Goal: Information Seeking & Learning: Learn about a topic

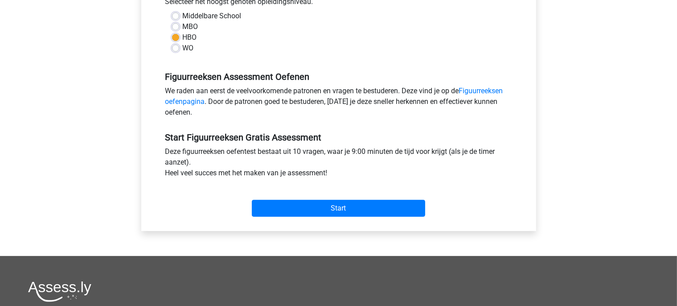
scroll to position [214, 0]
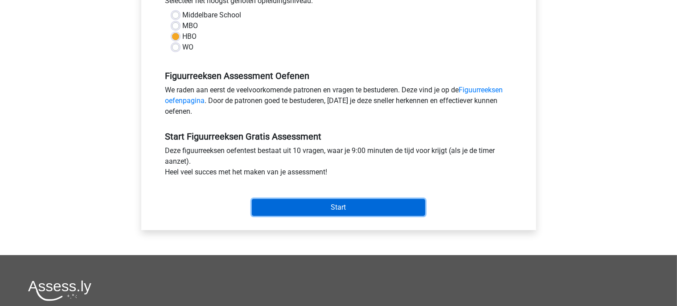
click at [294, 205] on input "Start" at bounding box center [338, 207] width 173 height 17
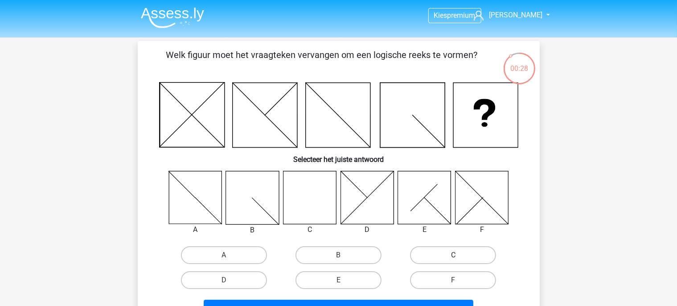
click at [462, 254] on label "C" at bounding box center [453, 255] width 86 height 18
click at [459, 255] on input "C" at bounding box center [456, 258] width 6 height 6
radio input "true"
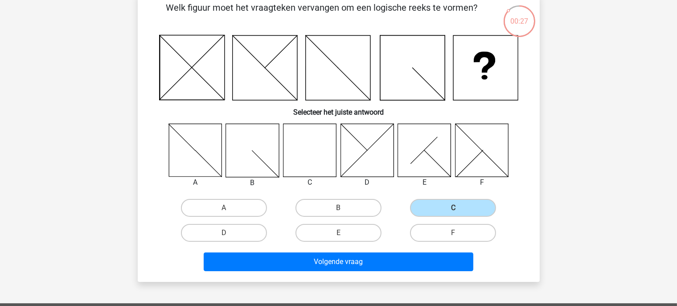
scroll to position [48, 0]
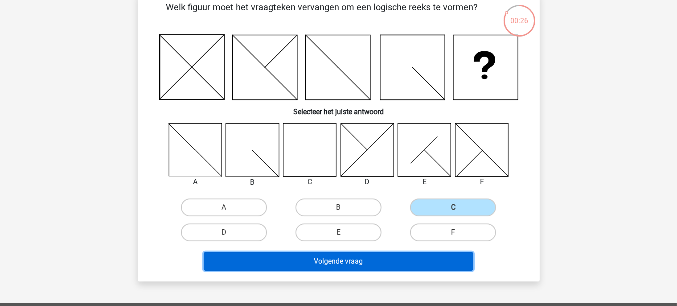
click at [399, 268] on button "Volgende vraag" at bounding box center [339, 261] width 270 height 19
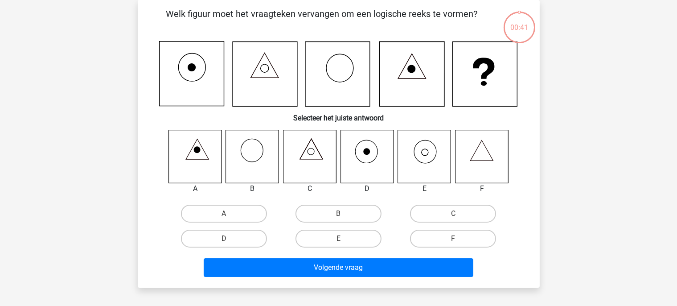
scroll to position [41, 0]
click at [355, 237] on label "E" at bounding box center [338, 238] width 86 height 18
click at [344, 238] on input "E" at bounding box center [341, 241] width 6 height 6
radio input "true"
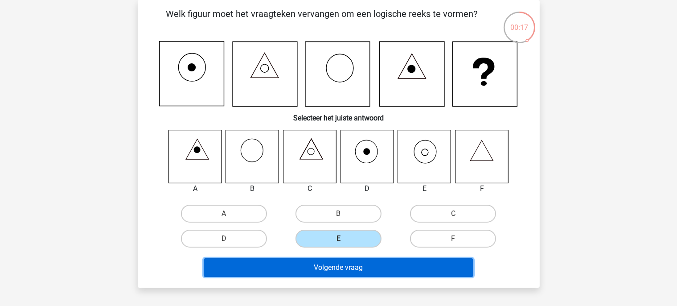
click at [362, 263] on button "Volgende vraag" at bounding box center [339, 267] width 270 height 19
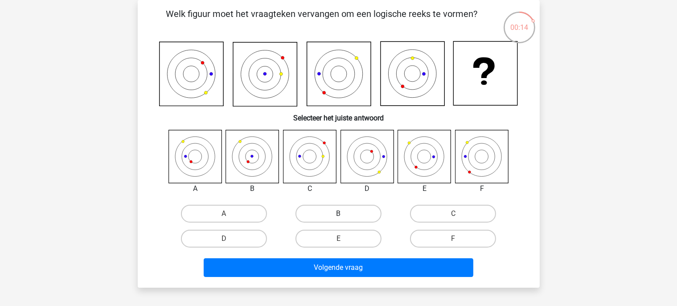
click at [368, 216] on label "B" at bounding box center [338, 213] width 86 height 18
click at [344, 216] on input "B" at bounding box center [341, 216] width 6 height 6
radio input "true"
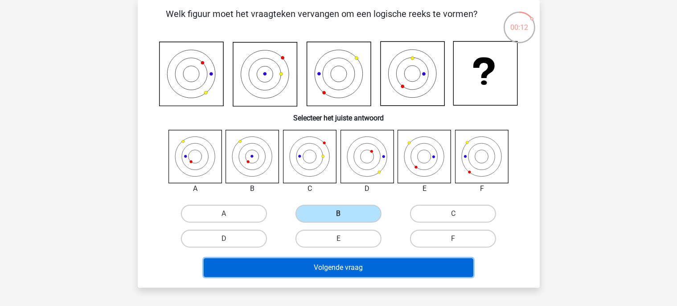
click at [365, 270] on button "Volgende vraag" at bounding box center [339, 267] width 270 height 19
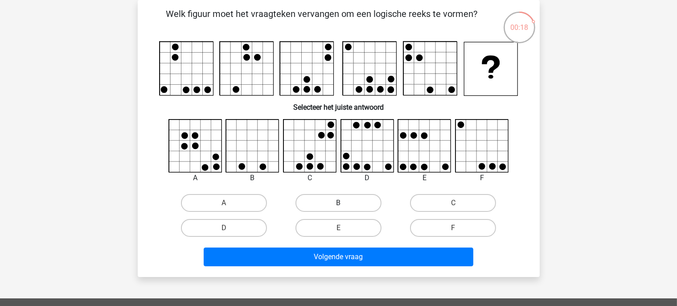
click at [345, 199] on label "B" at bounding box center [338, 203] width 86 height 18
click at [344, 203] on input "B" at bounding box center [341, 206] width 6 height 6
radio input "true"
click at [212, 233] on label "D" at bounding box center [224, 228] width 86 height 18
click at [224, 233] on input "D" at bounding box center [227, 231] width 6 height 6
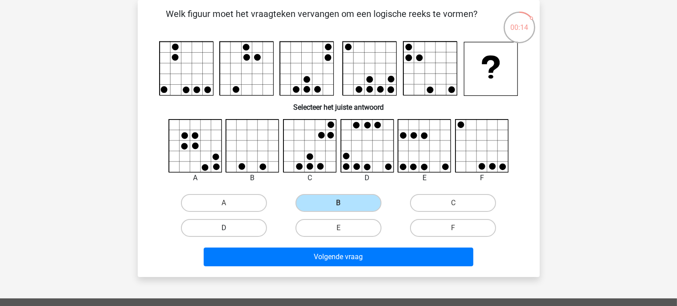
radio input "true"
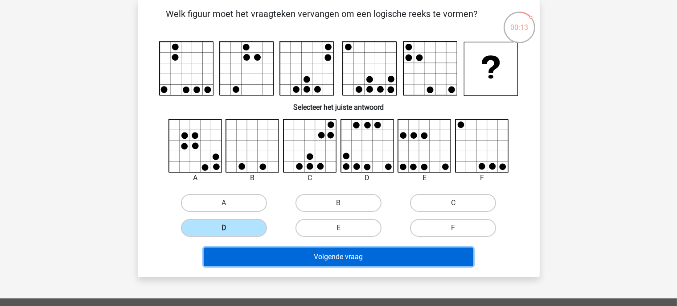
click at [294, 261] on button "Volgende vraag" at bounding box center [339, 256] width 270 height 19
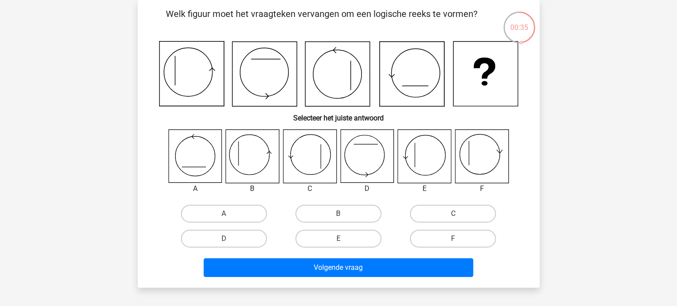
click at [339, 240] on input "E" at bounding box center [341, 241] width 6 height 6
radio input "true"
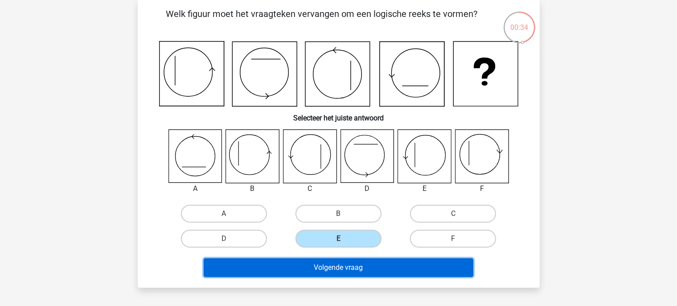
click at [373, 261] on button "Volgende vraag" at bounding box center [339, 267] width 270 height 19
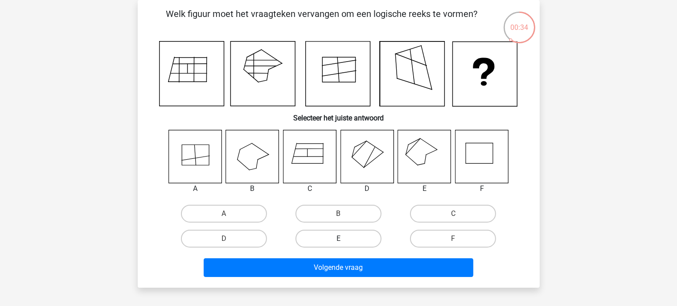
click at [362, 239] on label "E" at bounding box center [338, 238] width 86 height 18
click at [344, 239] on input "E" at bounding box center [341, 241] width 6 height 6
radio input "true"
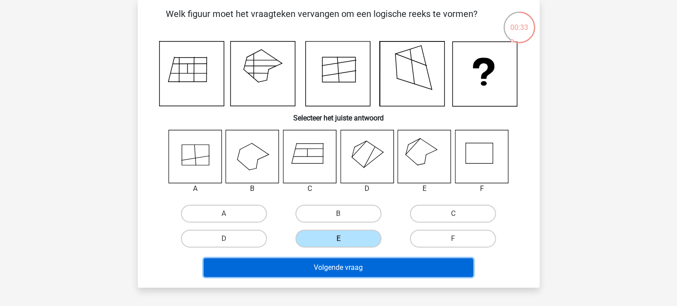
click at [382, 267] on button "Volgende vraag" at bounding box center [339, 267] width 270 height 19
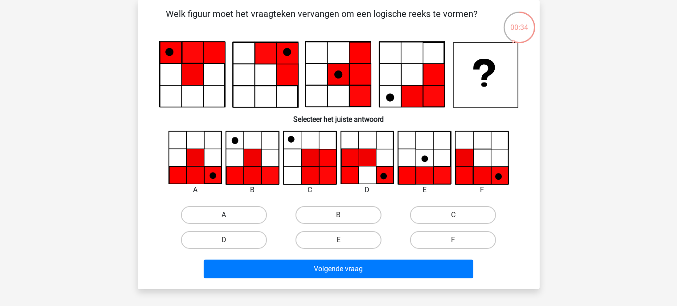
click at [238, 212] on label "A" at bounding box center [224, 215] width 86 height 18
click at [229, 215] on input "A" at bounding box center [227, 218] width 6 height 6
radio input "true"
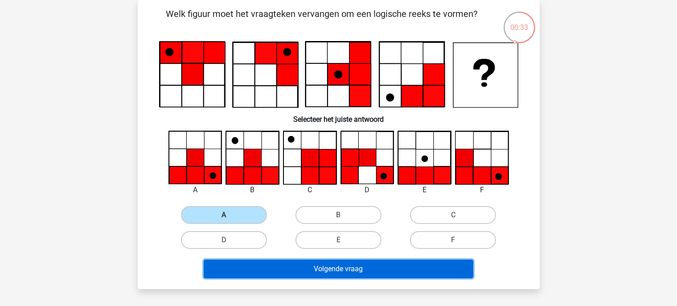
click at [317, 272] on button "Volgende vraag" at bounding box center [339, 268] width 270 height 19
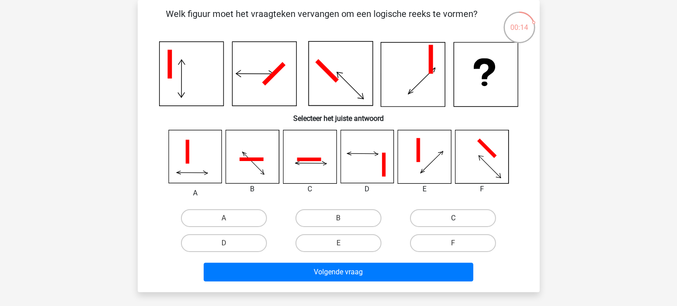
click at [432, 224] on label "C" at bounding box center [453, 218] width 86 height 18
click at [453, 224] on input "C" at bounding box center [456, 221] width 6 height 6
radio input "true"
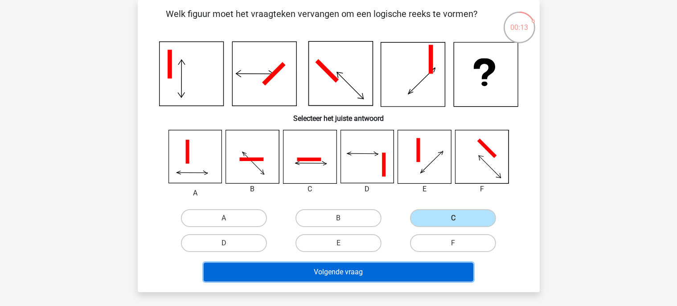
click at [406, 270] on button "Volgende vraag" at bounding box center [339, 271] width 270 height 19
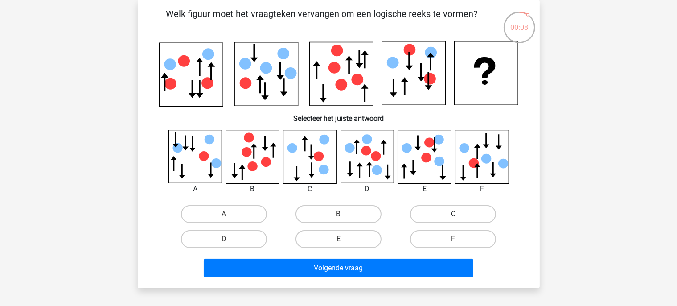
click at [470, 208] on label "C" at bounding box center [453, 214] width 86 height 18
click at [459, 214] on input "C" at bounding box center [456, 217] width 6 height 6
radio input "true"
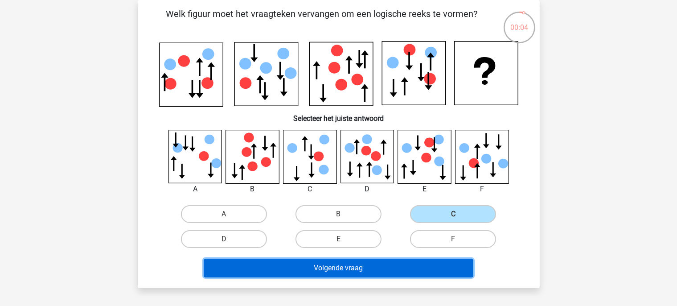
click at [398, 263] on button "Volgende vraag" at bounding box center [339, 267] width 270 height 19
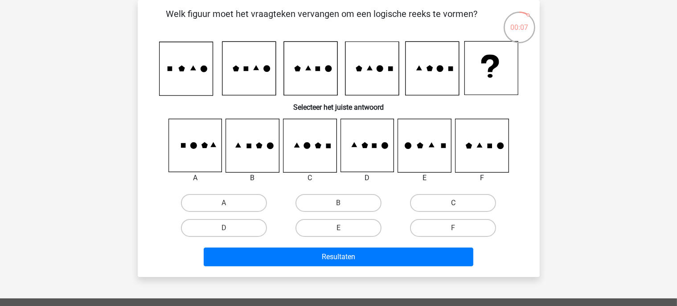
click at [464, 201] on label "C" at bounding box center [453, 203] width 86 height 18
click at [459, 203] on input "C" at bounding box center [456, 206] width 6 height 6
radio input "true"
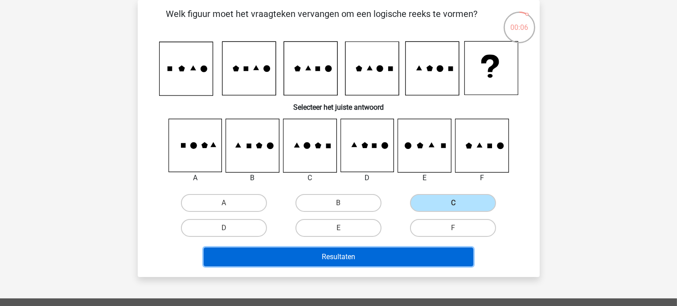
click at [393, 249] on button "Resultaten" at bounding box center [339, 256] width 270 height 19
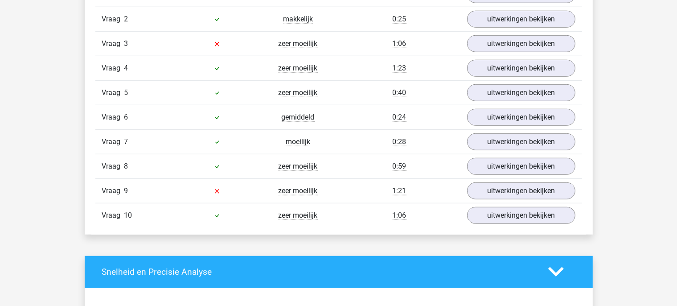
scroll to position [786, 0]
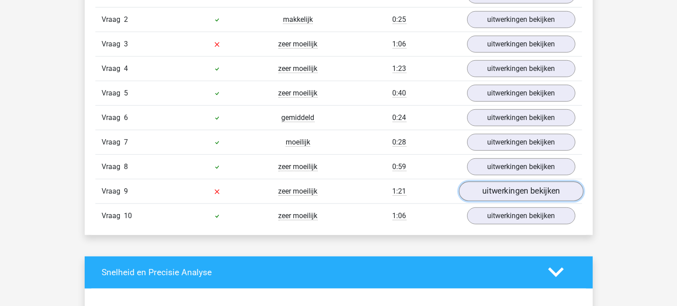
click at [505, 190] on link "uitwerkingen bekijken" at bounding box center [520, 191] width 124 height 20
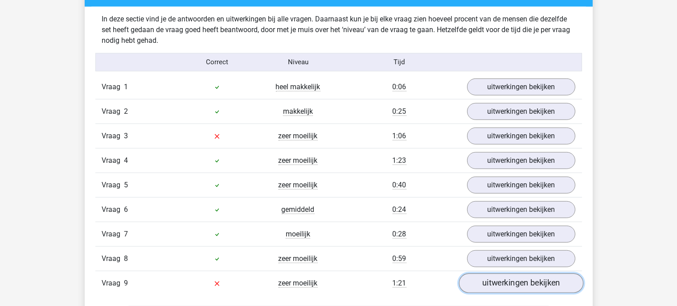
scroll to position [691, 0]
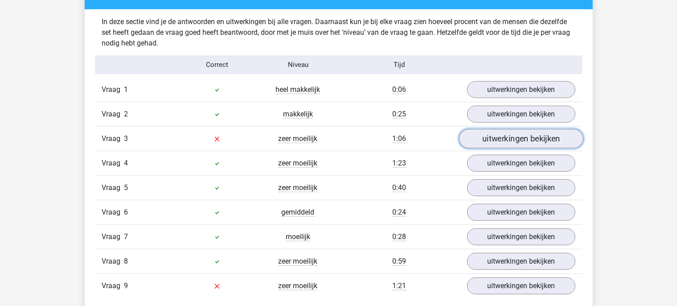
click at [508, 136] on link "uitwerkingen bekijken" at bounding box center [520, 139] width 124 height 20
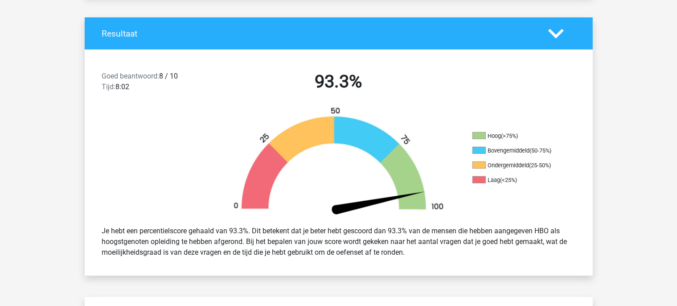
scroll to position [0, 0]
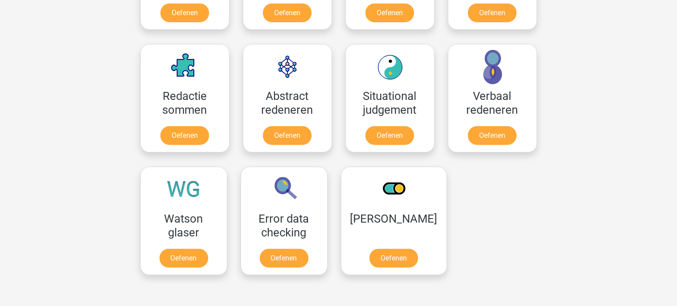
scroll to position [619, 0]
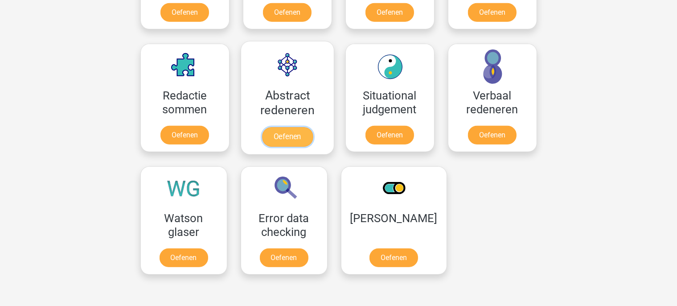
click at [286, 135] on link "Oefenen" at bounding box center [286, 137] width 51 height 20
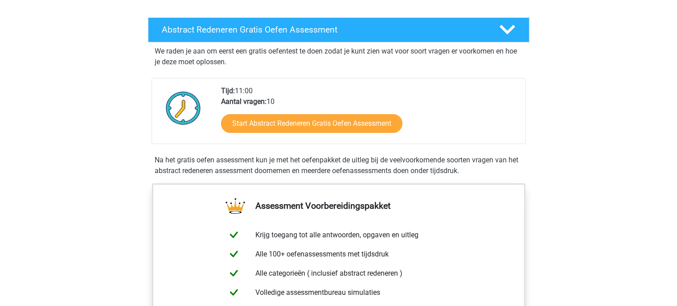
scroll to position [142, 0]
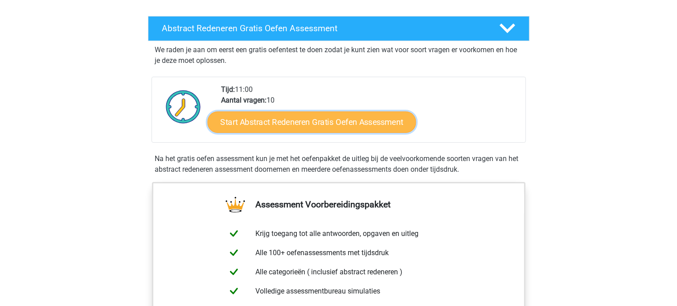
click at [295, 119] on link "Start Abstract Redeneren Gratis Oefen Assessment" at bounding box center [311, 121] width 208 height 21
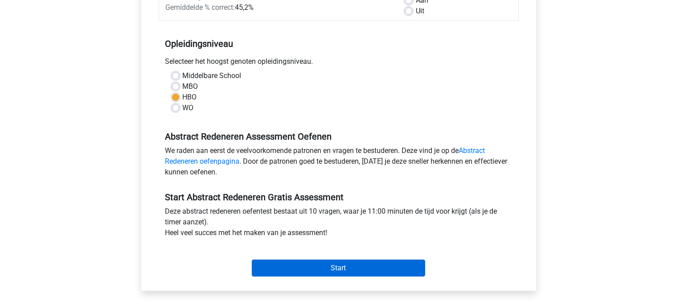
scroll to position [190, 0]
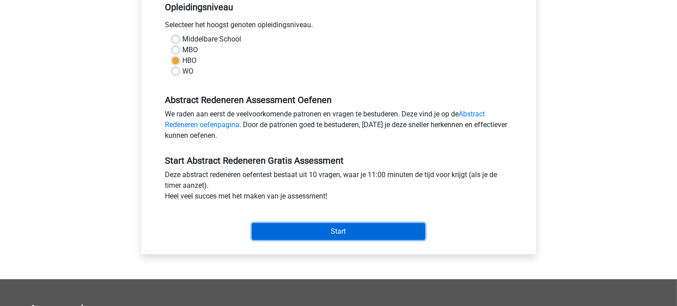
click at [331, 233] on input "Start" at bounding box center [338, 231] width 173 height 17
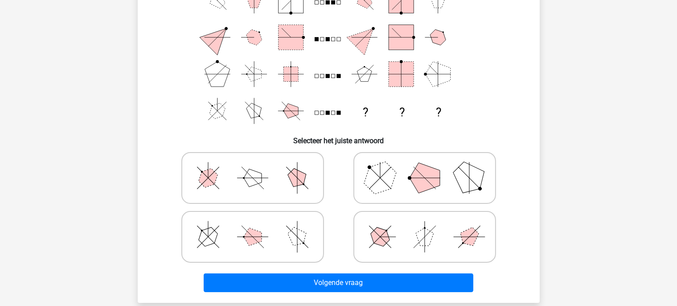
scroll to position [100, 0]
click at [282, 229] on icon at bounding box center [253, 236] width 134 height 45
click at [258, 225] on input "radio" at bounding box center [256, 222] width 6 height 6
radio input "true"
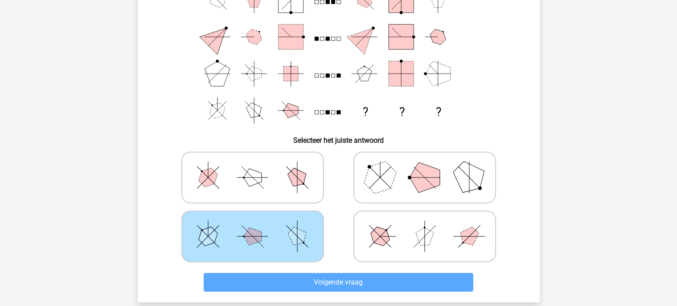
scroll to position [156, 0]
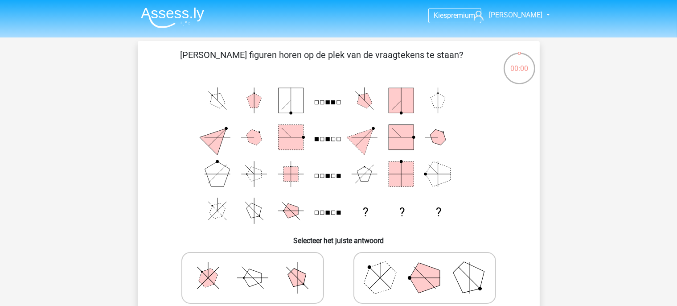
scroll to position [90, 0]
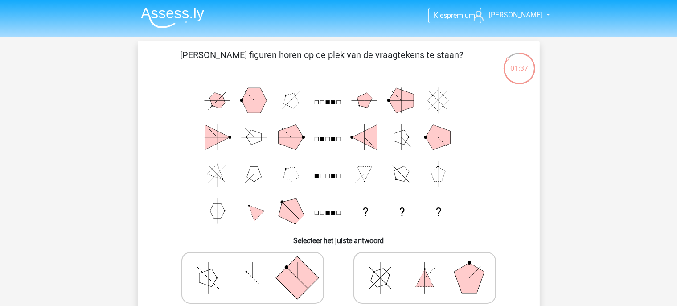
click at [167, 9] on img at bounding box center [172, 17] width 63 height 21
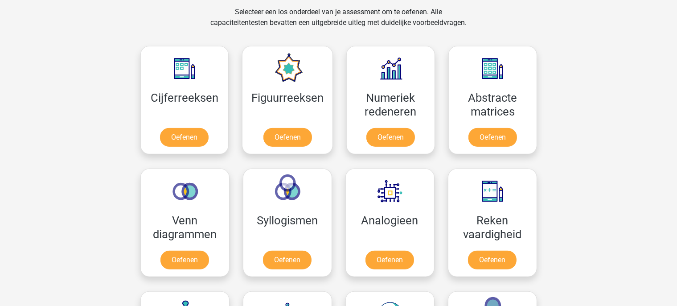
scroll to position [379, 0]
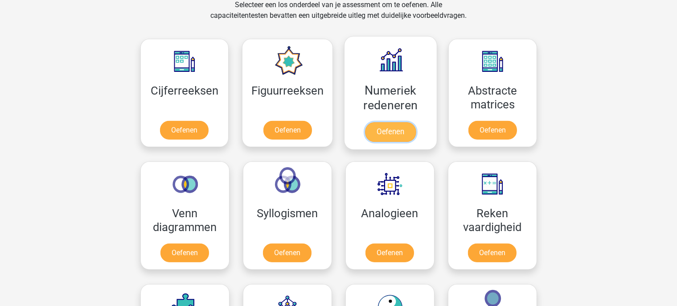
click at [409, 122] on link "Oefenen" at bounding box center [390, 132] width 51 height 20
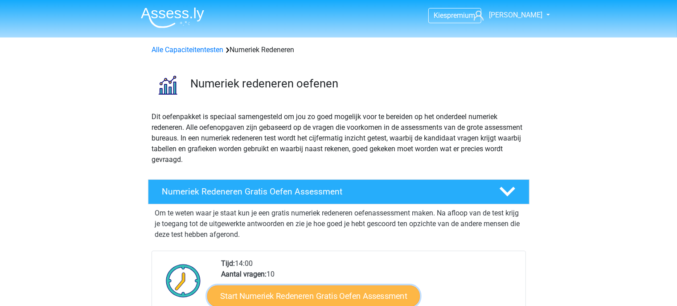
click at [331, 290] on link "Start Numeriek Redeneren Gratis Oefen Assessment" at bounding box center [313, 295] width 212 height 21
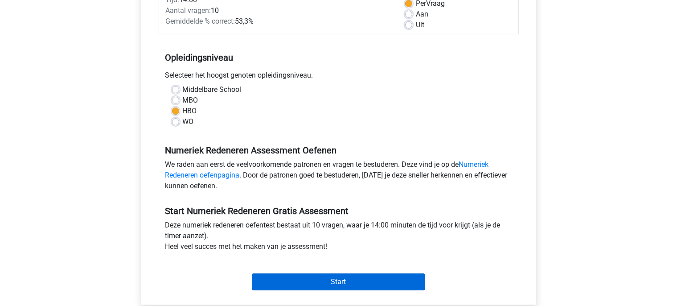
scroll to position [141, 0]
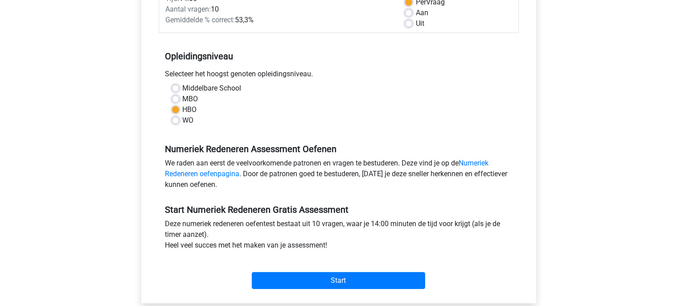
click at [328, 271] on div "Start" at bounding box center [339, 272] width 360 height 31
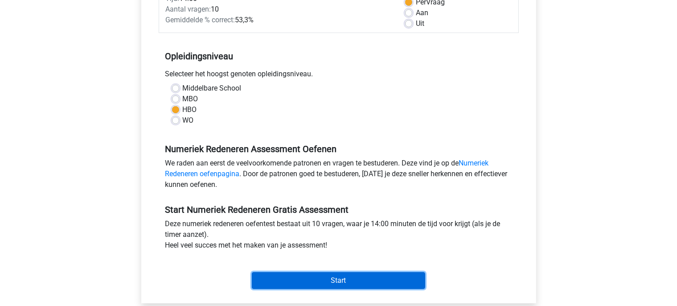
click at [328, 275] on input "Start" at bounding box center [338, 280] width 173 height 17
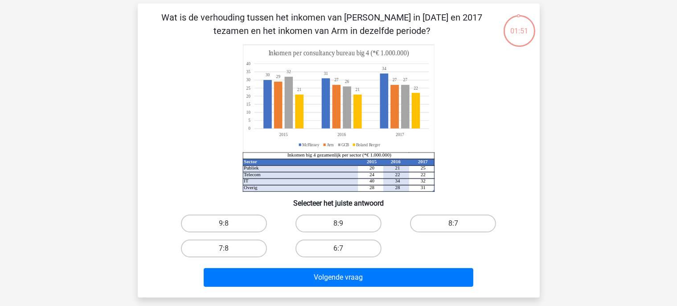
scroll to position [37, 0]
click at [454, 223] on label "8:7" at bounding box center [453, 223] width 86 height 18
click at [454, 223] on input "8:7" at bounding box center [456, 226] width 6 height 6
radio input "true"
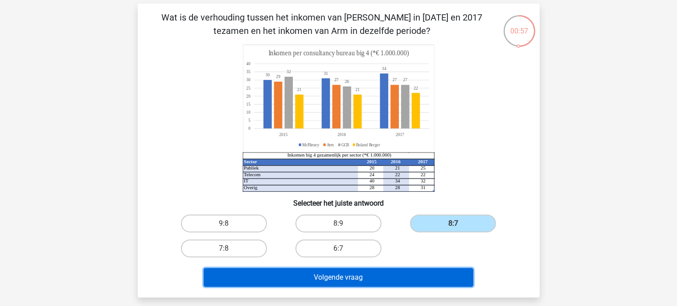
click at [383, 278] on button "Volgende vraag" at bounding box center [339, 277] width 270 height 19
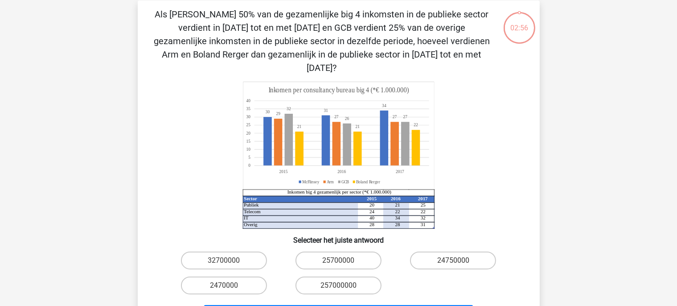
scroll to position [41, 0]
click at [351, 276] on label "257000000" at bounding box center [338, 285] width 86 height 18
click at [344, 285] on input "257000000" at bounding box center [341, 288] width 6 height 6
radio input "true"
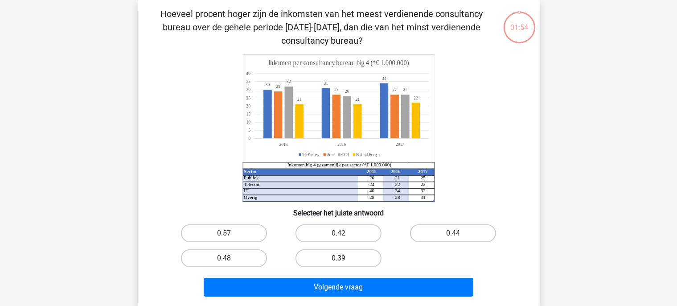
click at [366, 257] on label "0.39" at bounding box center [338, 258] width 86 height 18
click at [344, 258] on input "0.39" at bounding box center [341, 261] width 6 height 6
radio input "true"
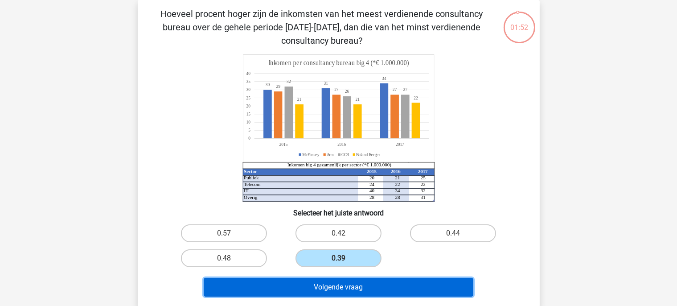
click at [360, 288] on button "Volgende vraag" at bounding box center [339, 287] width 270 height 19
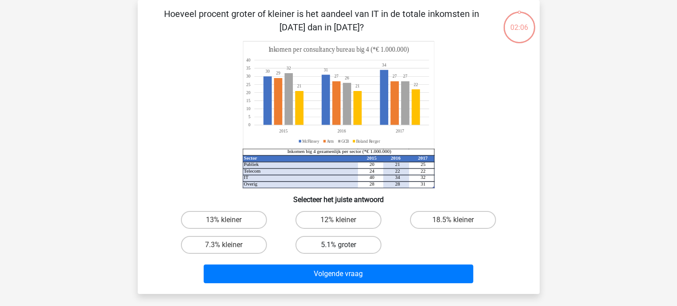
click at [351, 247] on label "5.1% groter" at bounding box center [338, 245] width 86 height 18
click at [344, 247] on input "5.1% groter" at bounding box center [341, 248] width 6 height 6
radio input "true"
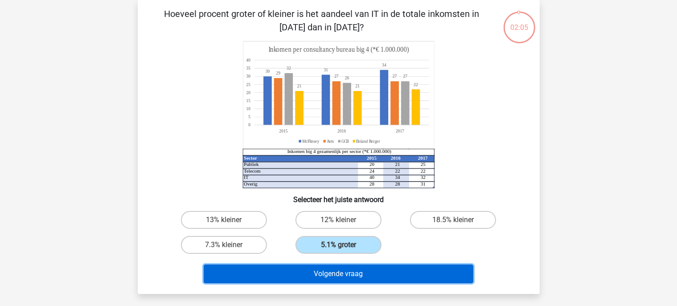
click at [344, 266] on button "Volgende vraag" at bounding box center [339, 273] width 270 height 19
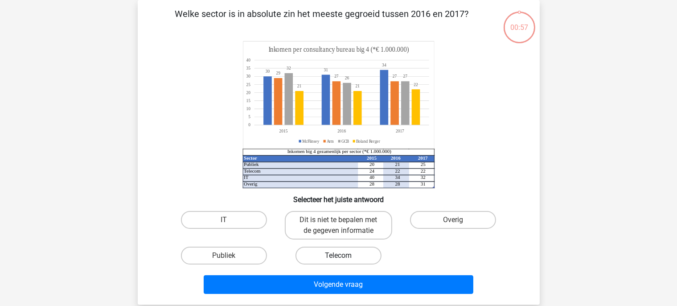
click at [346, 258] on label "Telecom" at bounding box center [338, 255] width 86 height 18
click at [344, 258] on input "Telecom" at bounding box center [341, 258] width 6 height 6
radio input "true"
click at [240, 259] on label "Publiek" at bounding box center [224, 255] width 86 height 18
click at [229, 259] on input "Publiek" at bounding box center [227, 258] width 6 height 6
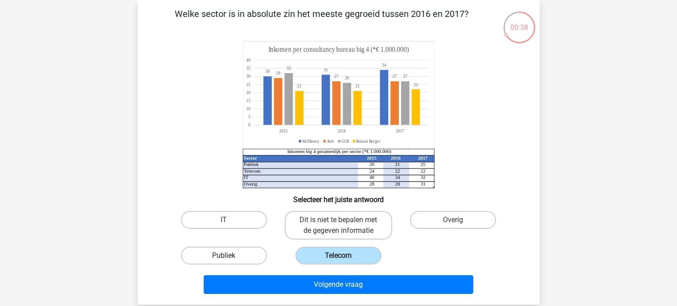
radio input "true"
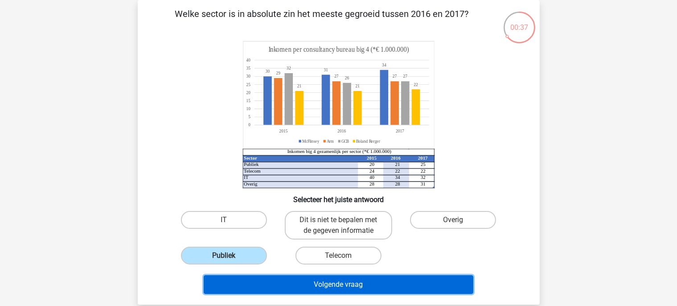
click at [266, 283] on button "Volgende vraag" at bounding box center [339, 284] width 270 height 19
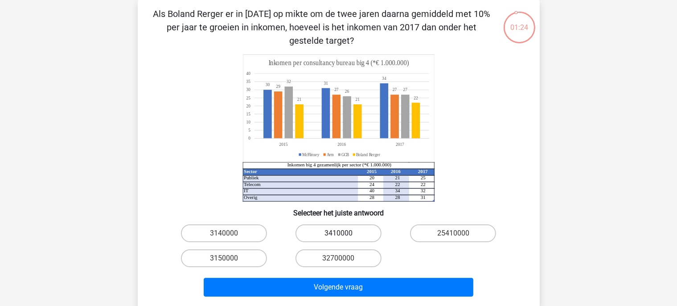
click at [323, 241] on label "3410000" at bounding box center [338, 233] width 86 height 18
click at [338, 239] on input "3410000" at bounding box center [341, 236] width 6 height 6
radio input "true"
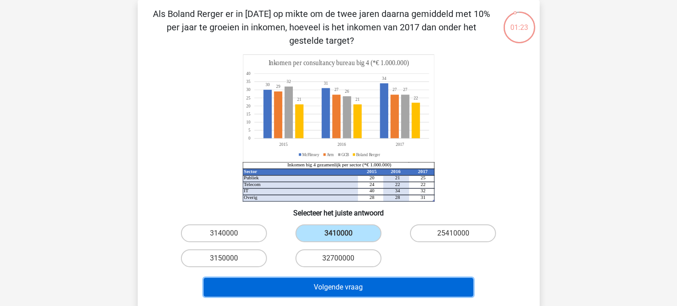
click at [298, 287] on button "Volgende vraag" at bounding box center [339, 287] width 270 height 19
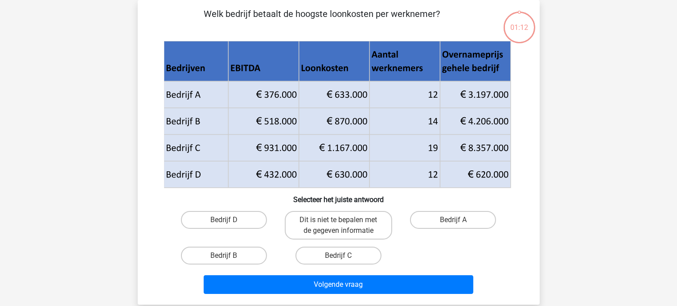
click at [331, 243] on div "Bedrijf C" at bounding box center [338, 255] width 114 height 25
click at [334, 240] on div "Dit is niet te bepalen met de gegeven informatie" at bounding box center [338, 225] width 114 height 36
click at [338, 231] on label "Dit is niet te bepalen met de gegeven informatie" at bounding box center [338, 225] width 107 height 29
click at [338, 225] on input "Dit is niet te bepalen met de gegeven informatie" at bounding box center [341, 223] width 6 height 6
radio input "true"
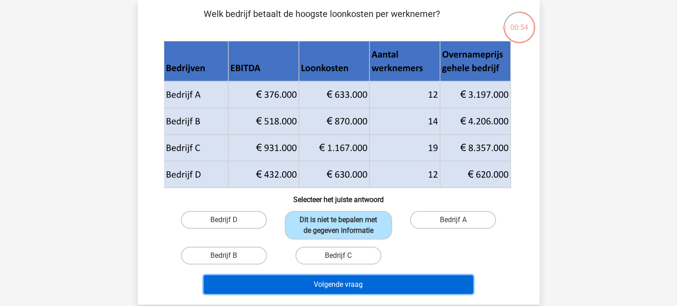
click at [316, 281] on button "Volgende vraag" at bounding box center [339, 284] width 270 height 19
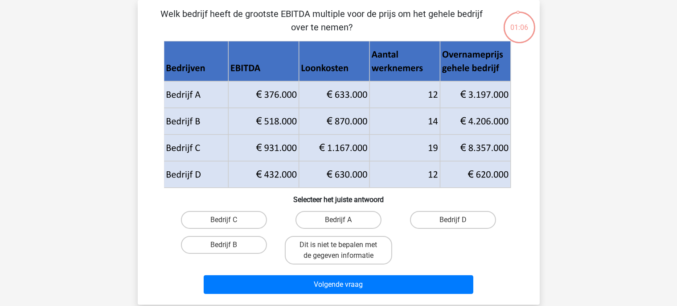
click at [337, 232] on div "Dit is niet te bepalen met de gegeven informatie" at bounding box center [338, 250] width 114 height 36
click at [332, 244] on label "Dit is niet te bepalen met de gegeven informatie" at bounding box center [338, 250] width 107 height 29
click at [338, 245] on input "Dit is niet te bepalen met de gegeven informatie" at bounding box center [341, 248] width 6 height 6
radio input "true"
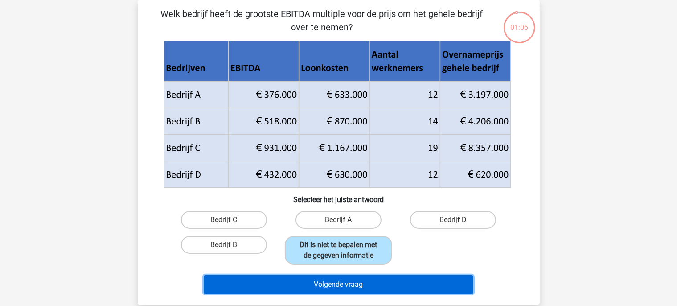
click at [313, 278] on button "Volgende vraag" at bounding box center [339, 284] width 270 height 19
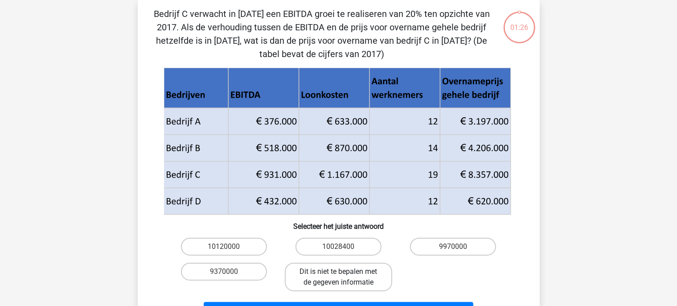
click at [316, 272] on label "Dit is niet te bepalen met de gegeven informatie" at bounding box center [338, 276] width 107 height 29
click at [338, 272] on input "Dit is niet te bepalen met de gegeven informatie" at bounding box center [341, 274] width 6 height 6
radio input "true"
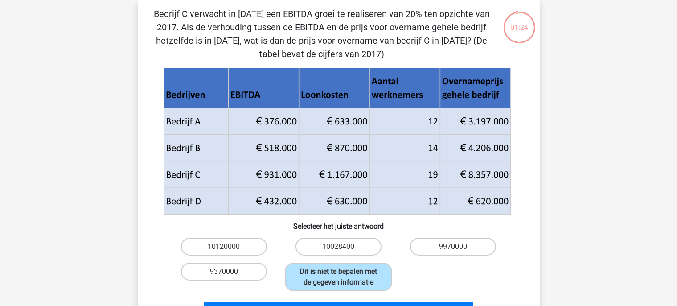
drag, startPoint x: 305, startPoint y: 295, endPoint x: 304, endPoint y: 299, distance: 4.5
click at [304, 299] on div "Volgende vraag" at bounding box center [338, 308] width 373 height 29
drag, startPoint x: 304, startPoint y: 299, endPoint x: 303, endPoint y: 304, distance: 5.0
click at [303, 304] on div "Volgende vraag" at bounding box center [338, 308] width 373 height 29
click at [303, 304] on button "Volgende vraag" at bounding box center [339, 311] width 270 height 19
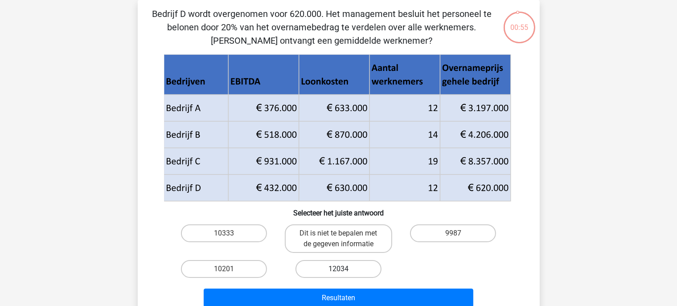
click at [323, 267] on label "12034" at bounding box center [338, 269] width 86 height 18
click at [338, 269] on input "12034" at bounding box center [341, 272] width 6 height 6
radio input "true"
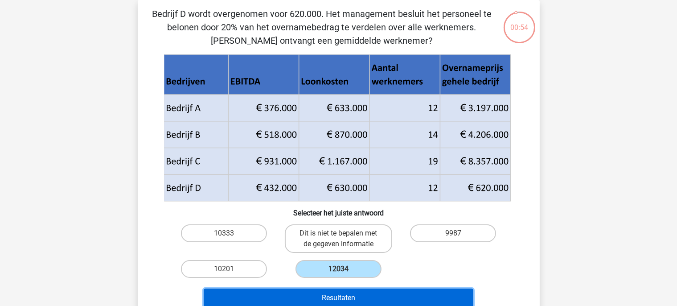
click at [318, 292] on button "Resultaten" at bounding box center [339, 297] width 270 height 19
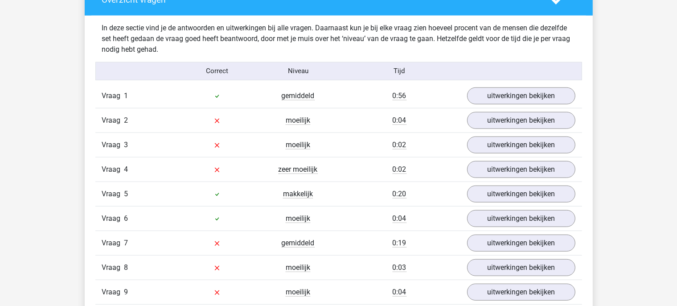
scroll to position [678, 0]
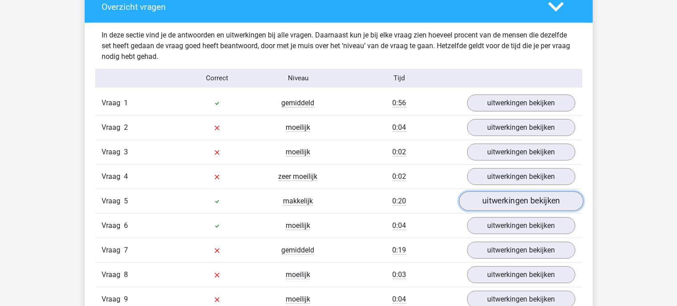
click at [503, 196] on link "uitwerkingen bekijken" at bounding box center [520, 201] width 124 height 20
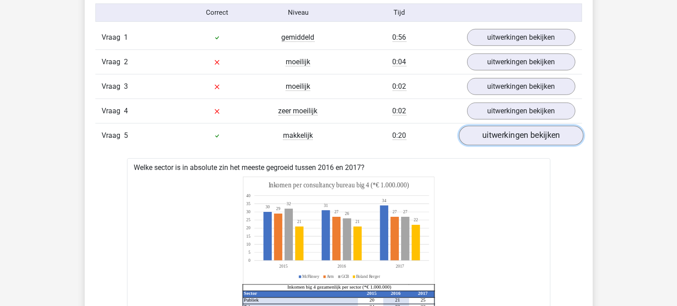
scroll to position [704, 0]
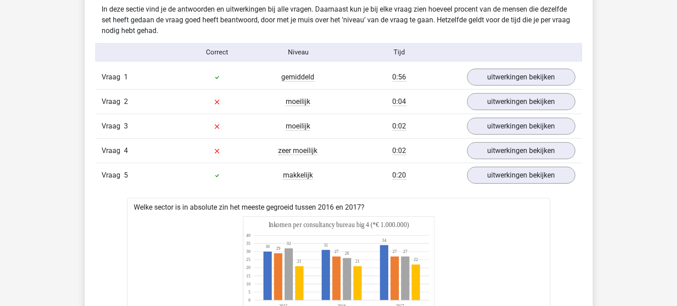
click at [507, 85] on div "Vraag 1 gemiddeld 0:56 uitwerkingen bekijken" at bounding box center [338, 77] width 486 height 24
click at [503, 82] on link "uitwerkingen bekijken" at bounding box center [520, 77] width 124 height 20
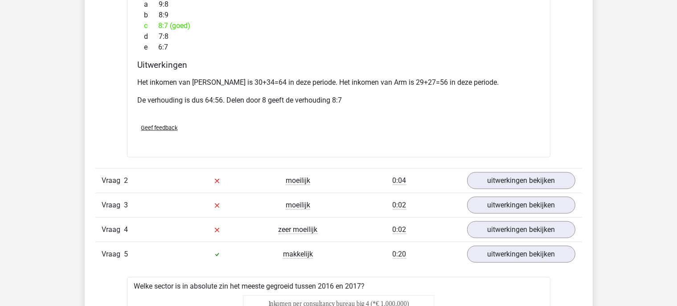
scroll to position [992, 0]
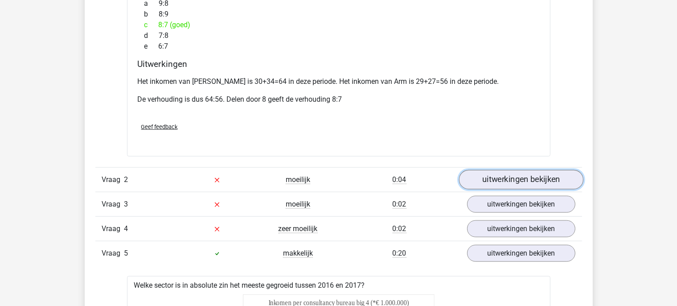
click at [539, 171] on link "uitwerkingen bekijken" at bounding box center [520, 180] width 124 height 20
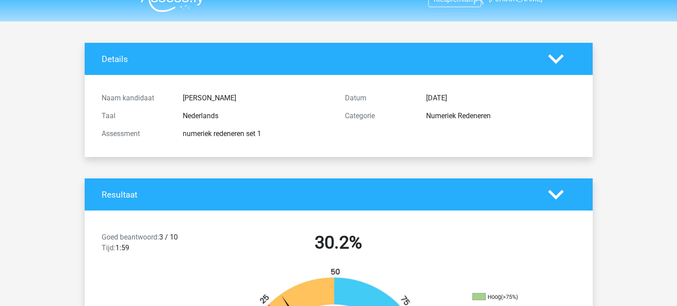
scroll to position [0, 0]
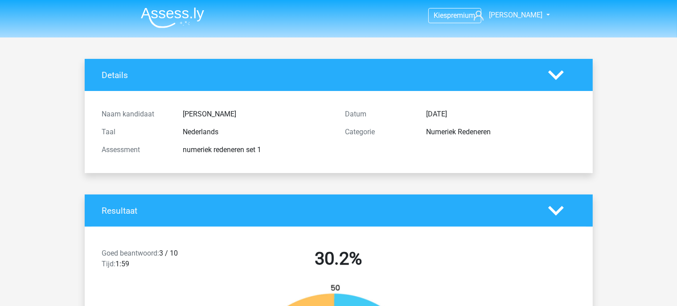
click at [171, 22] on img at bounding box center [172, 17] width 63 height 21
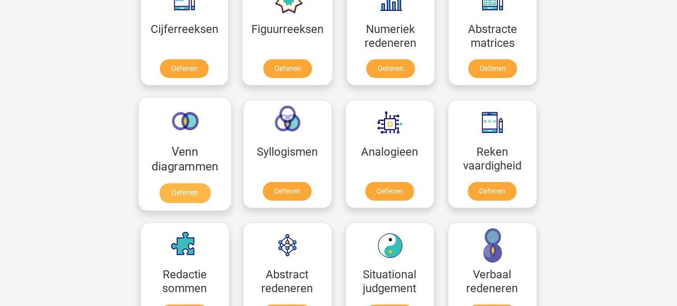
scroll to position [445, 0]
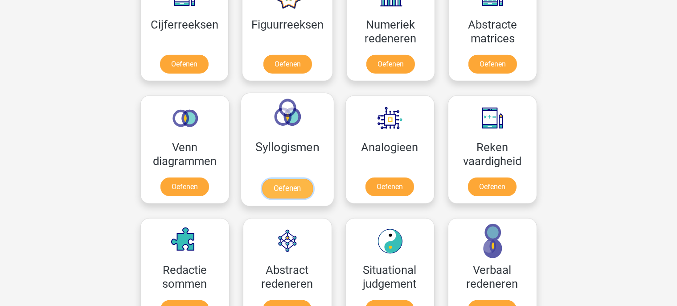
click at [279, 179] on link "Oefenen" at bounding box center [286, 189] width 51 height 20
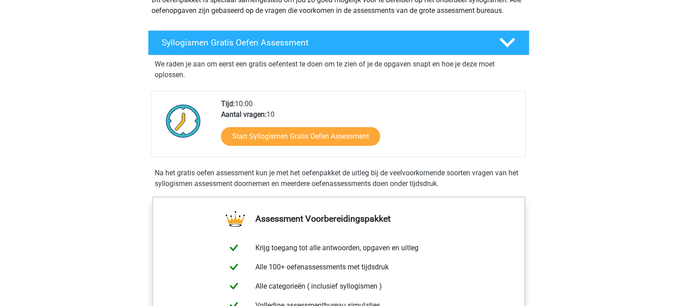
scroll to position [117, 0]
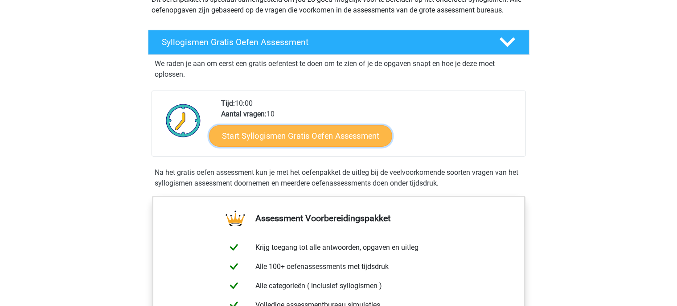
click at [286, 137] on link "Start Syllogismen Gratis Oefen Assessment" at bounding box center [300, 135] width 183 height 21
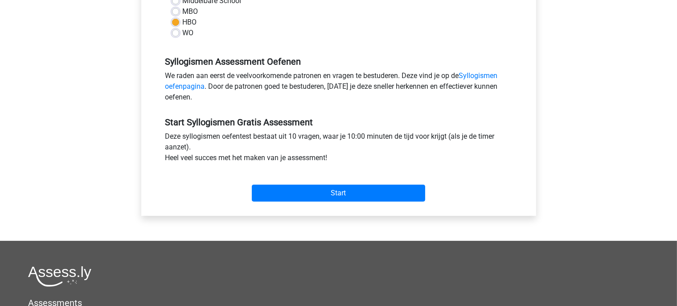
scroll to position [230, 0]
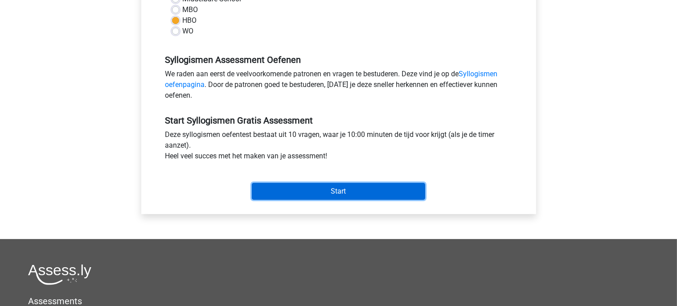
click at [310, 195] on input "Start" at bounding box center [338, 191] width 173 height 17
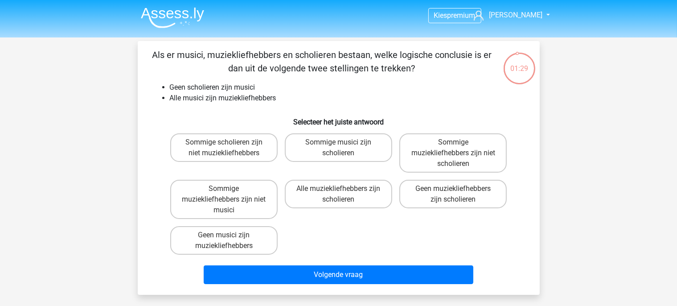
click at [181, 11] on img at bounding box center [172, 17] width 63 height 21
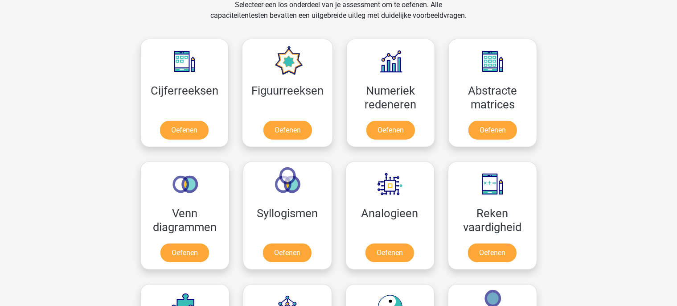
scroll to position [380, 0]
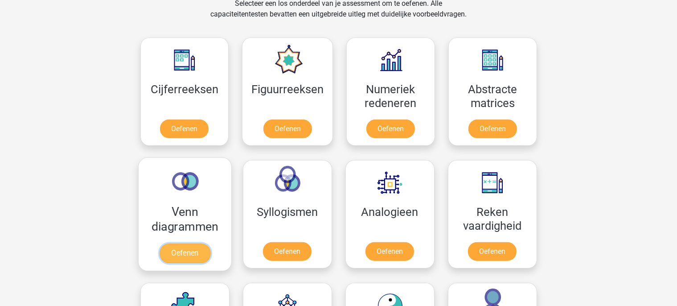
click at [196, 256] on link "Oefenen" at bounding box center [184, 253] width 51 height 20
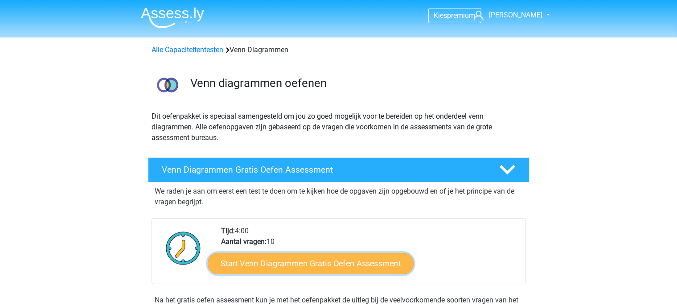
click at [303, 259] on link "Start Venn Diagrammen Gratis Oefen Assessment" at bounding box center [311, 263] width 206 height 21
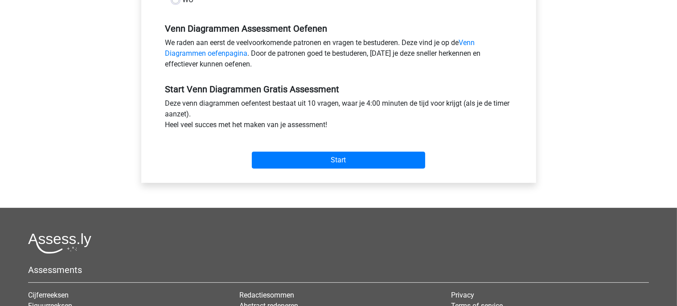
scroll to position [262, 0]
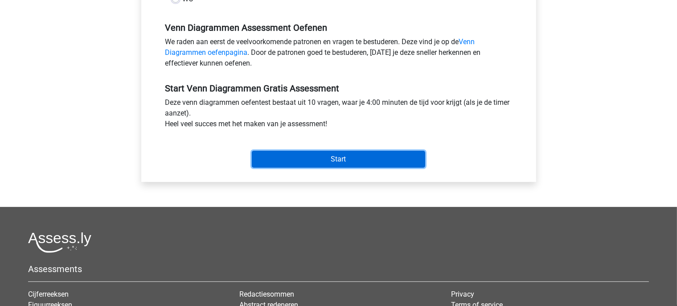
click at [321, 166] on input "Start" at bounding box center [338, 159] width 173 height 17
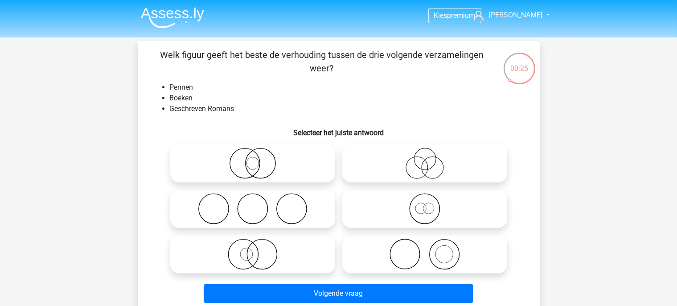
click at [379, 247] on icon at bounding box center [425, 253] width 158 height 31
click at [425, 247] on input "radio" at bounding box center [428, 247] width 6 height 6
radio input "true"
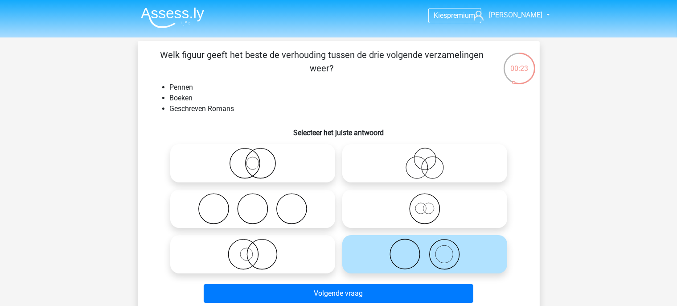
click at [308, 242] on icon at bounding box center [253, 253] width 158 height 31
click at [258, 244] on input "radio" at bounding box center [256, 247] width 6 height 6
radio input "true"
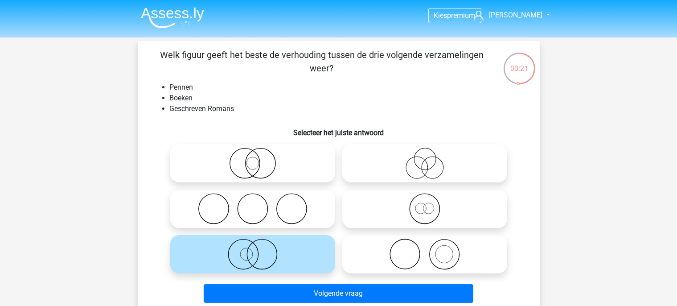
click at [364, 265] on icon at bounding box center [425, 253] width 158 height 31
click at [425, 249] on input "radio" at bounding box center [428, 247] width 6 height 6
radio input "true"
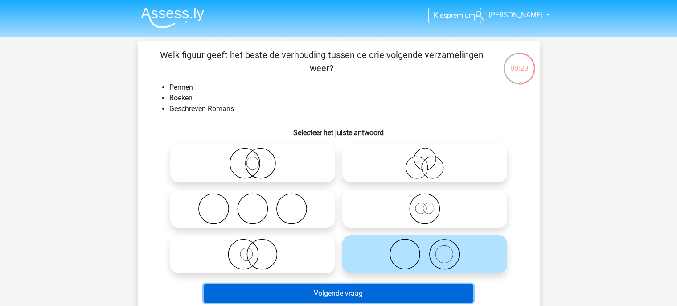
click at [352, 293] on button "Volgende vraag" at bounding box center [339, 293] width 270 height 19
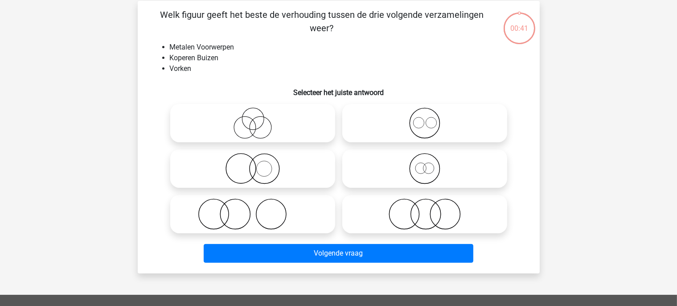
scroll to position [41, 0]
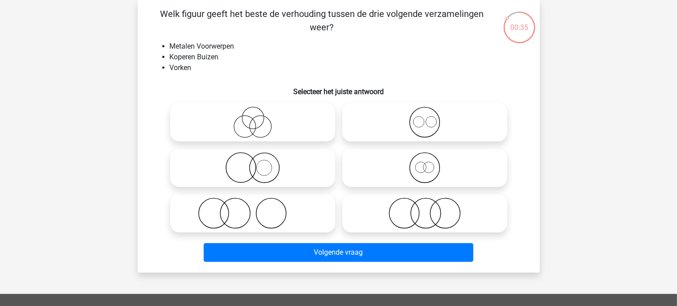
click at [372, 111] on icon at bounding box center [425, 121] width 158 height 31
click at [425, 112] on input "radio" at bounding box center [428, 115] width 6 height 6
radio input "true"
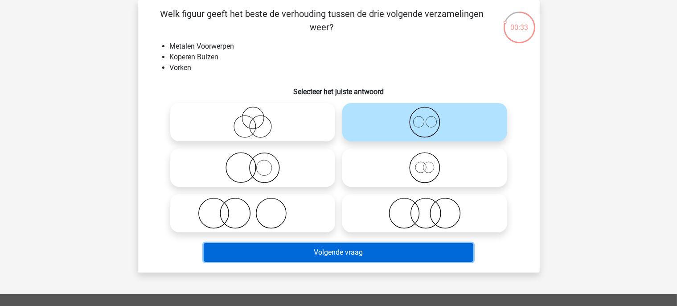
click at [331, 248] on button "Volgende vraag" at bounding box center [339, 252] width 270 height 19
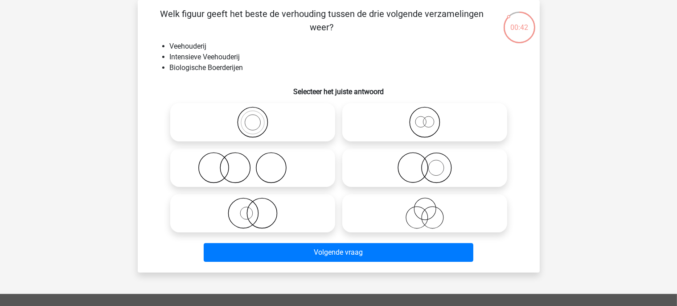
click at [400, 135] on icon at bounding box center [425, 121] width 158 height 31
click at [425, 118] on input "radio" at bounding box center [428, 115] width 6 height 6
radio input "true"
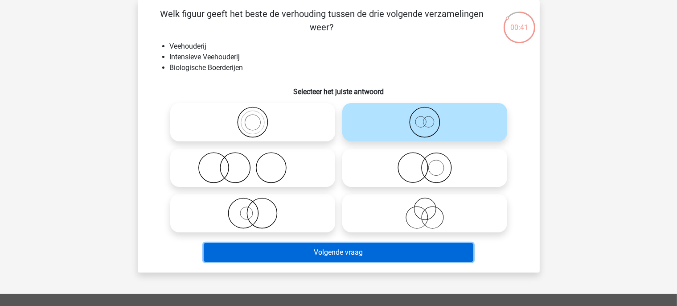
click at [318, 256] on button "Volgende vraag" at bounding box center [339, 252] width 270 height 19
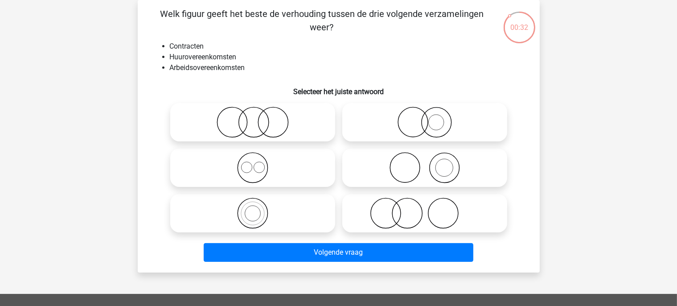
click at [290, 154] on icon at bounding box center [253, 167] width 158 height 31
click at [258, 157] on input "radio" at bounding box center [256, 160] width 6 height 6
radio input "true"
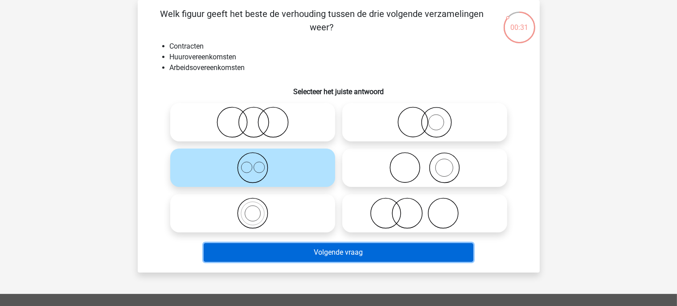
click at [334, 252] on button "Volgende vraag" at bounding box center [339, 252] width 270 height 19
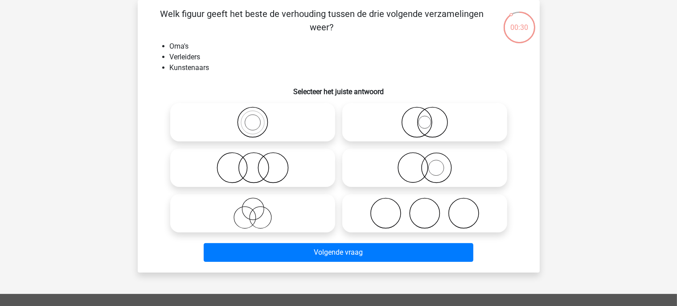
click at [229, 208] on icon at bounding box center [253, 212] width 158 height 31
click at [253, 208] on input "radio" at bounding box center [256, 206] width 6 height 6
radio input "true"
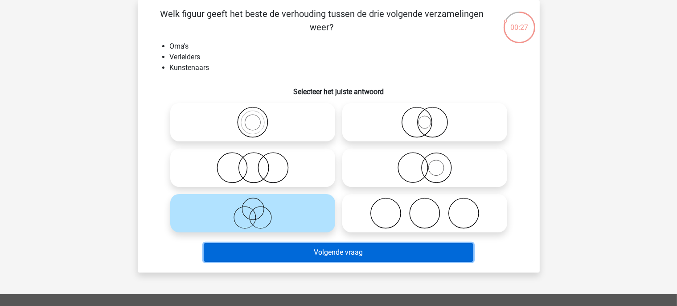
click at [348, 249] on button "Volgende vraag" at bounding box center [339, 252] width 270 height 19
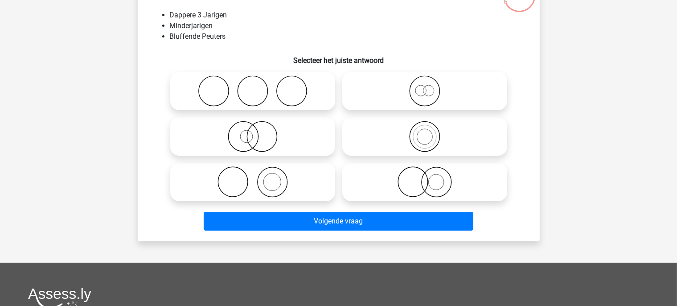
scroll to position [73, 0]
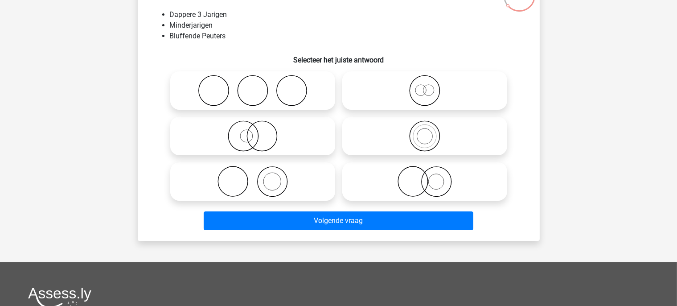
click at [406, 89] on icon at bounding box center [425, 90] width 158 height 31
click at [425, 86] on input "radio" at bounding box center [428, 83] width 6 height 6
radio input "true"
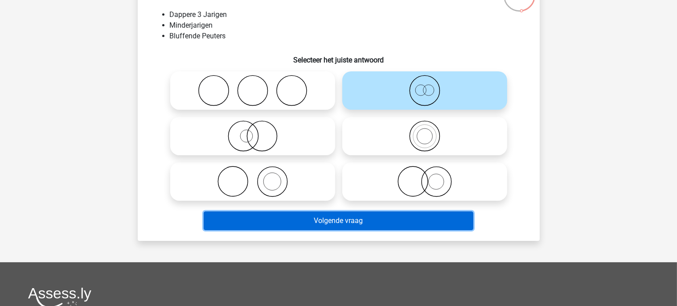
click at [311, 218] on button "Volgende vraag" at bounding box center [339, 220] width 270 height 19
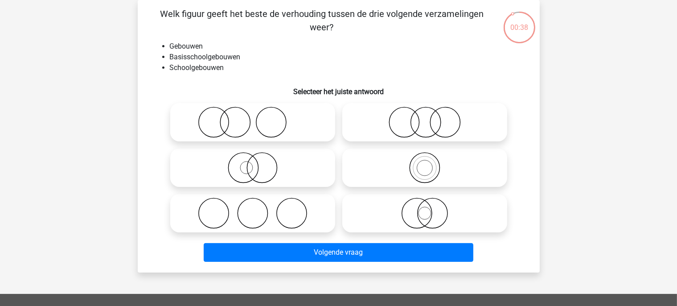
scroll to position [50, 0]
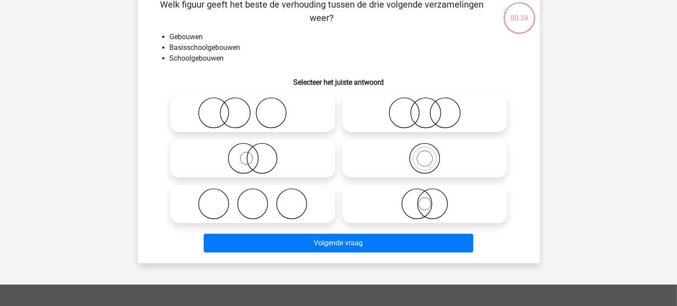
click at [386, 162] on icon at bounding box center [425, 158] width 158 height 31
click at [425, 154] on input "radio" at bounding box center [428, 151] width 6 height 6
radio input "true"
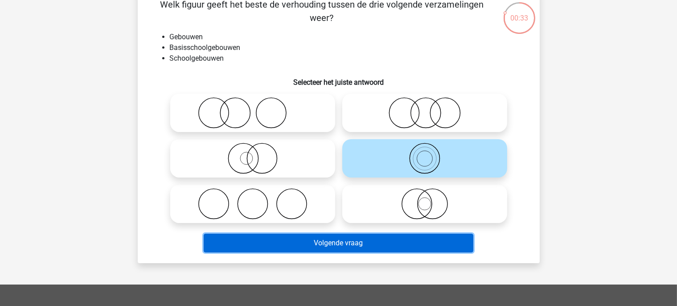
click at [347, 245] on button "Volgende vraag" at bounding box center [339, 242] width 270 height 19
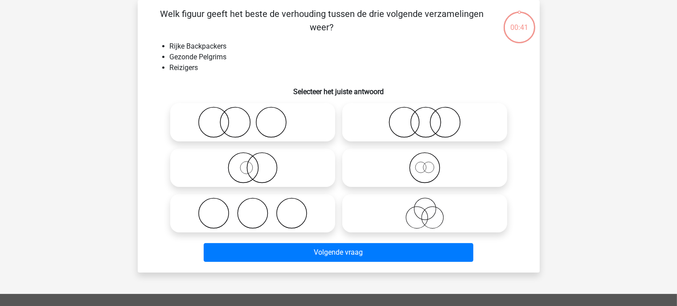
scroll to position [41, 0]
click at [427, 180] on icon at bounding box center [425, 167] width 158 height 31
click at [427, 163] on input "radio" at bounding box center [428, 160] width 6 height 6
radio input "true"
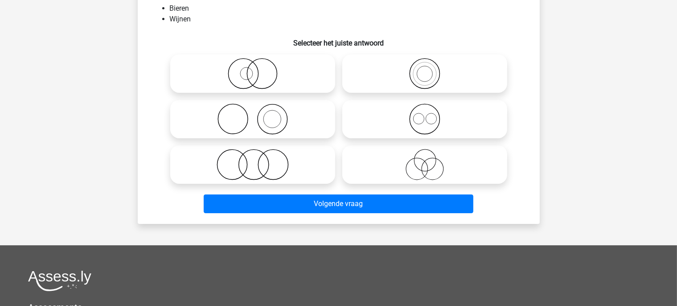
scroll to position [60, 0]
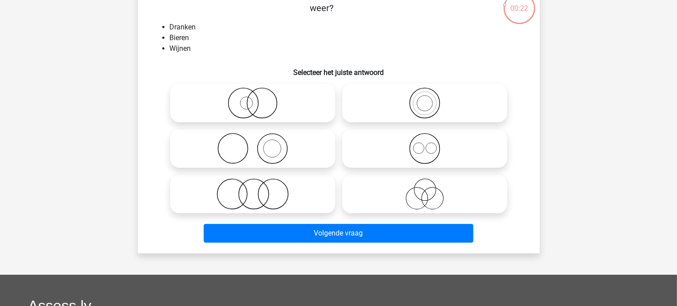
click at [384, 152] on icon at bounding box center [425, 148] width 158 height 31
click at [425, 144] on input "radio" at bounding box center [428, 141] width 6 height 6
radio input "true"
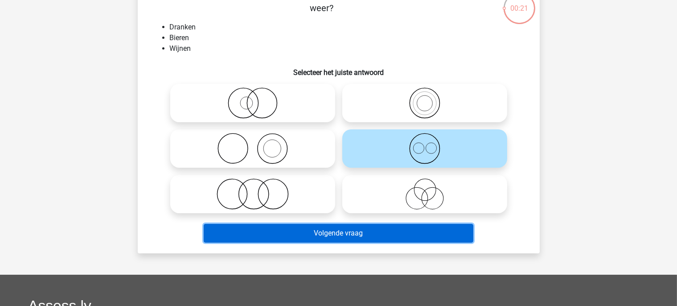
click at [359, 239] on button "Volgende vraag" at bounding box center [339, 233] width 270 height 19
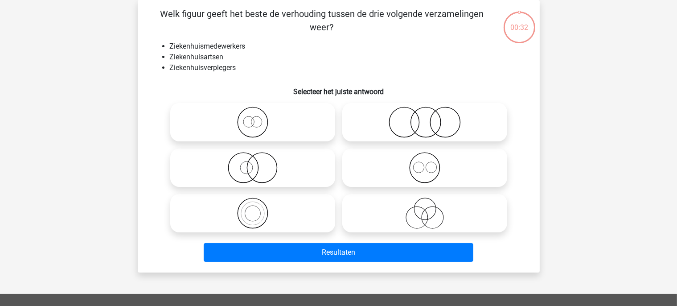
scroll to position [41, 0]
click at [396, 220] on icon at bounding box center [425, 212] width 158 height 31
click at [425, 208] on input "radio" at bounding box center [428, 206] width 6 height 6
radio input "true"
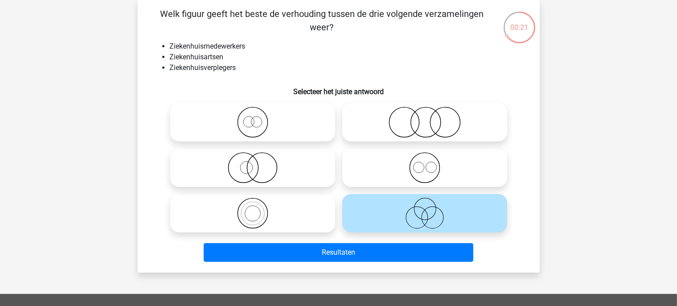
click at [350, 122] on icon at bounding box center [425, 121] width 158 height 31
click at [425, 118] on input "radio" at bounding box center [428, 115] width 6 height 6
radio input "true"
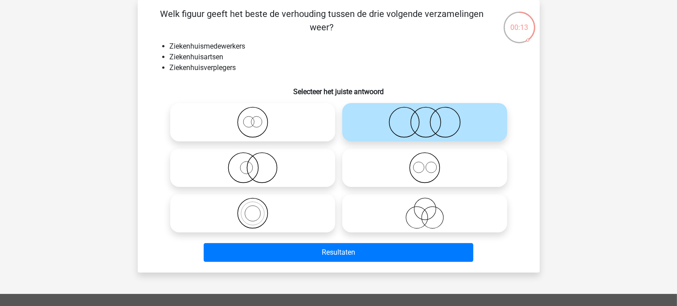
click at [388, 178] on icon at bounding box center [425, 167] width 158 height 31
click at [425, 163] on input "radio" at bounding box center [428, 160] width 6 height 6
radio input "true"
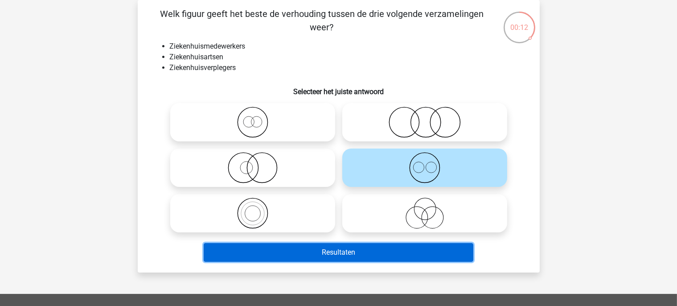
click at [332, 254] on button "Resultaten" at bounding box center [339, 252] width 270 height 19
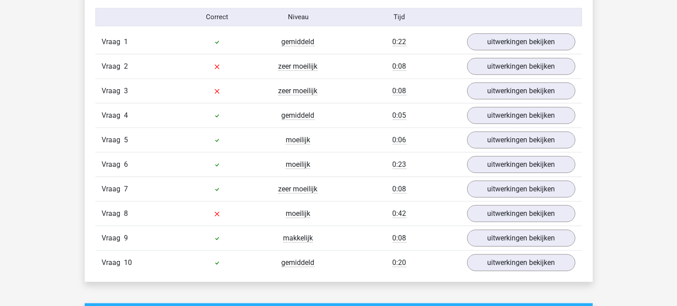
scroll to position [741, 0]
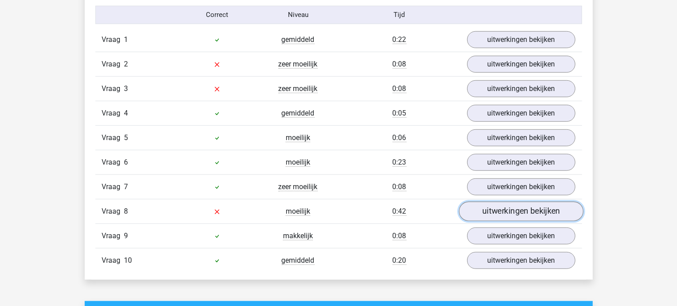
click at [493, 213] on link "uitwerkingen bekijken" at bounding box center [520, 211] width 124 height 20
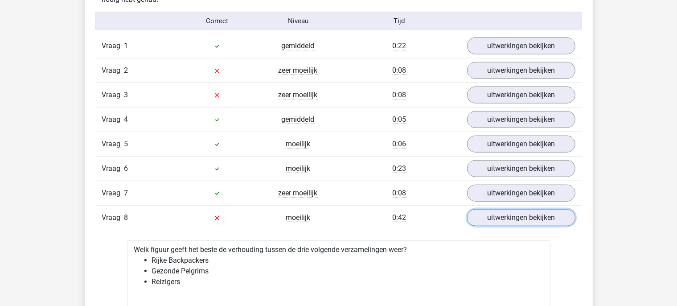
scroll to position [723, 0]
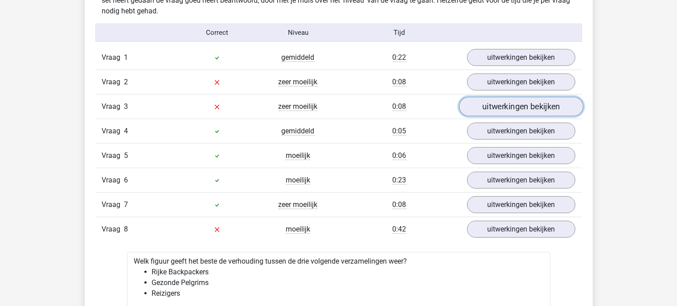
click at [501, 113] on link "uitwerkingen bekijken" at bounding box center [520, 107] width 124 height 20
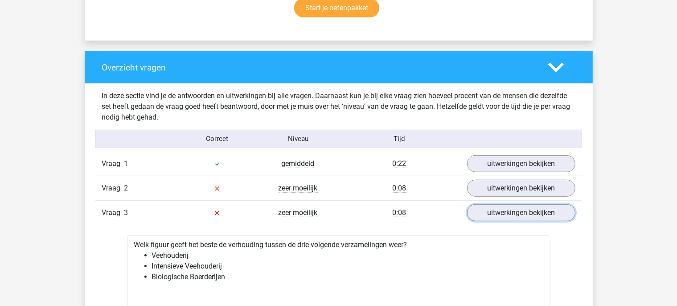
scroll to position [618, 0]
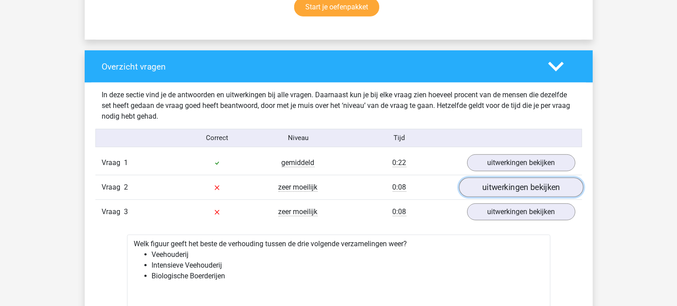
click at [515, 186] on link "uitwerkingen bekijken" at bounding box center [520, 187] width 124 height 20
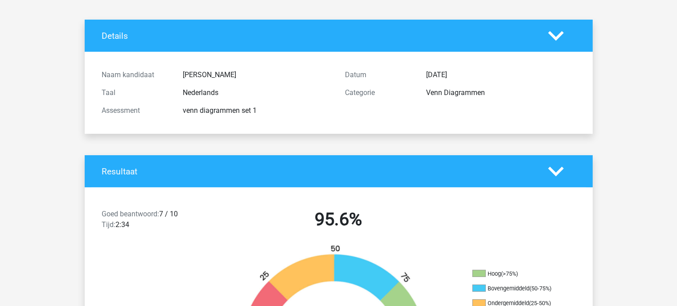
scroll to position [0, 0]
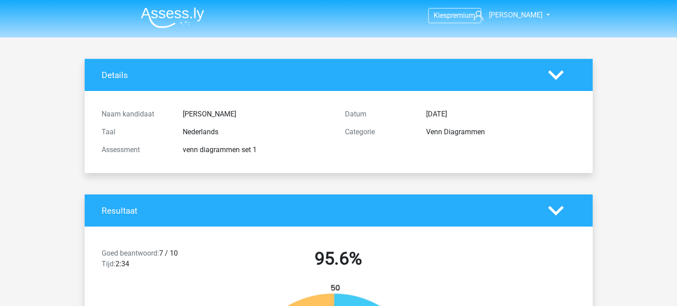
click at [186, 17] on img at bounding box center [172, 17] width 63 height 21
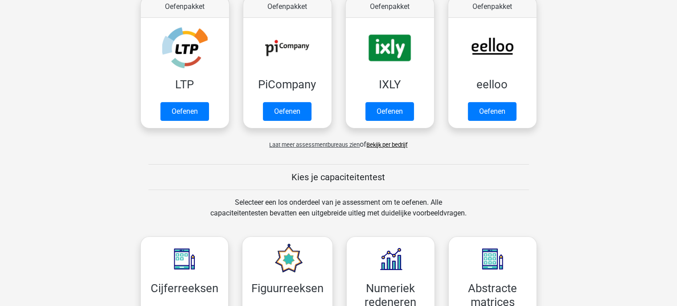
scroll to position [180, 0]
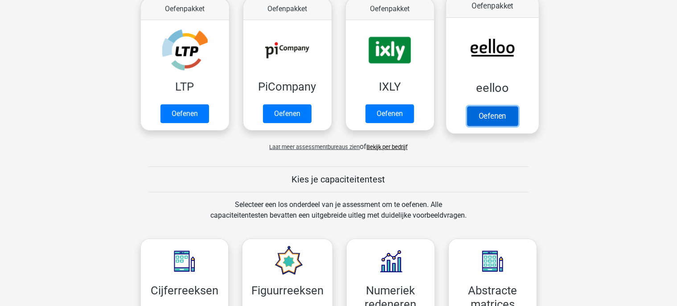
click at [498, 119] on link "Oefenen" at bounding box center [491, 116] width 51 height 20
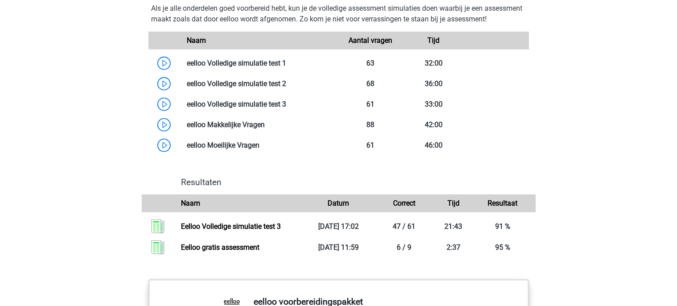
scroll to position [750, 0]
